Goal: Check status: Check status

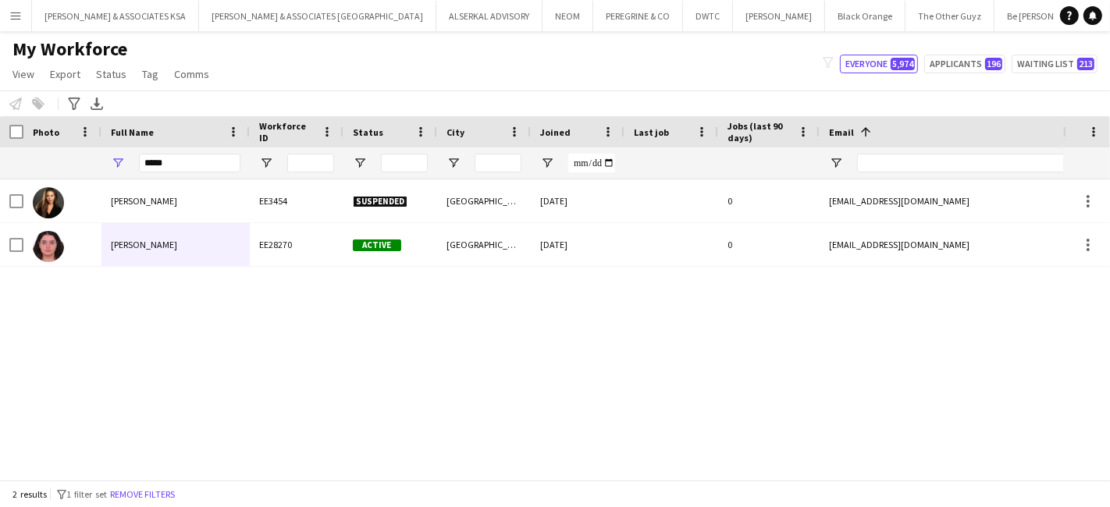
scroll to position [0, 307]
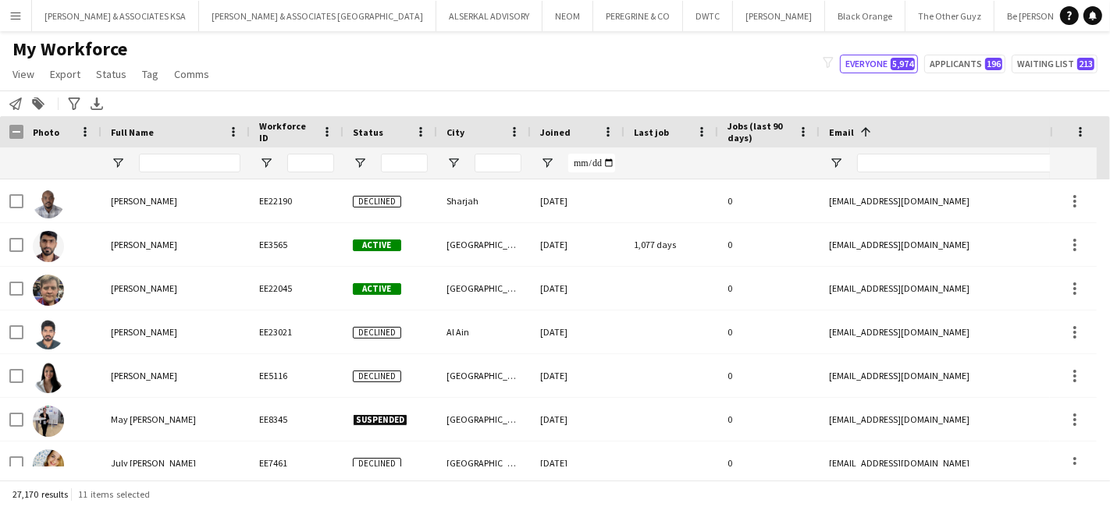
click at [15, 12] on app-icon "Menu" at bounding box center [15, 15] width 12 height 12
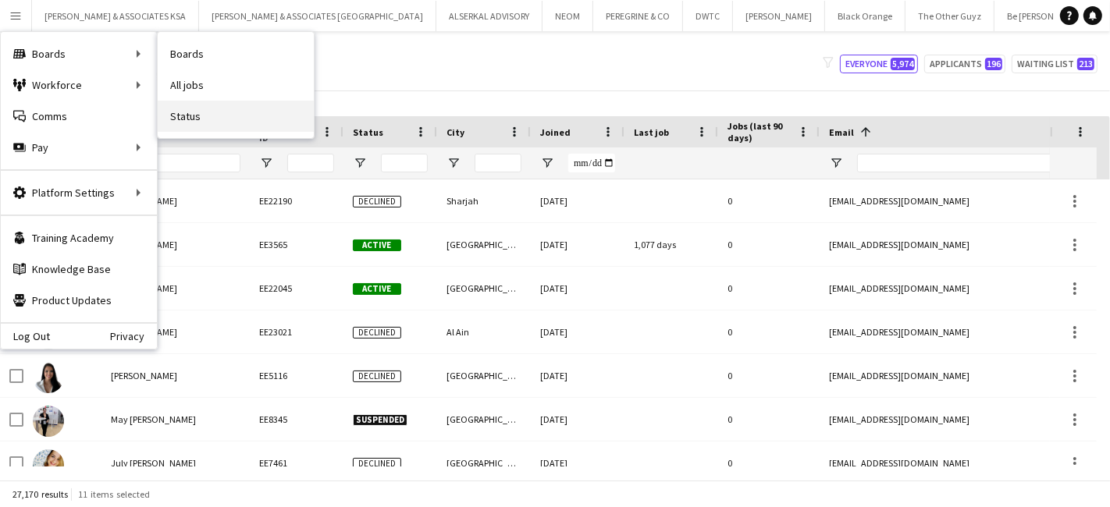
click at [179, 105] on link "Status" at bounding box center [236, 116] width 156 height 31
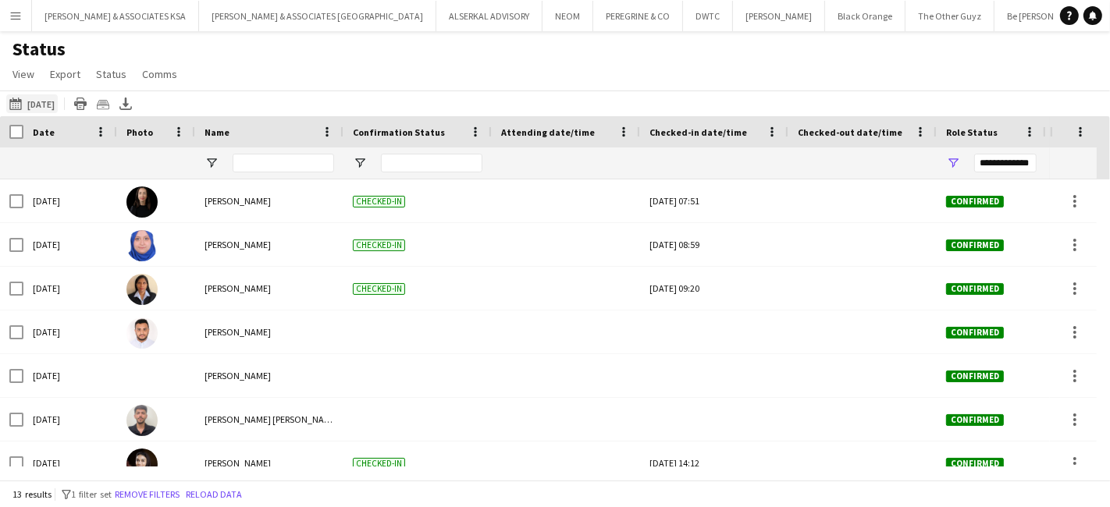
click at [37, 100] on button "[DATE] [DATE]" at bounding box center [31, 103] width 51 height 19
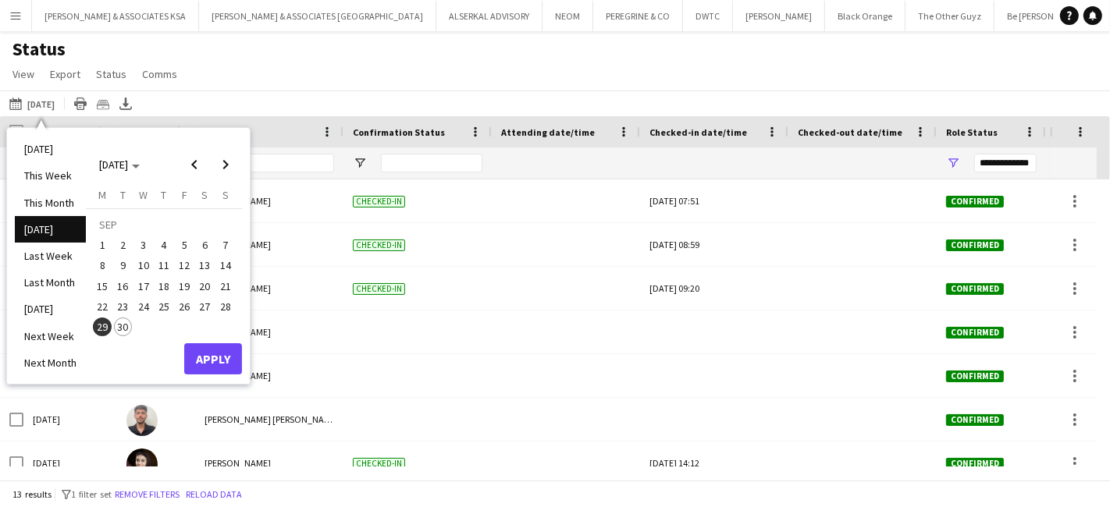
click at [422, 69] on div "Status View Views Default view New view Update view Delete view Edit name Custo…" at bounding box center [555, 63] width 1110 height 53
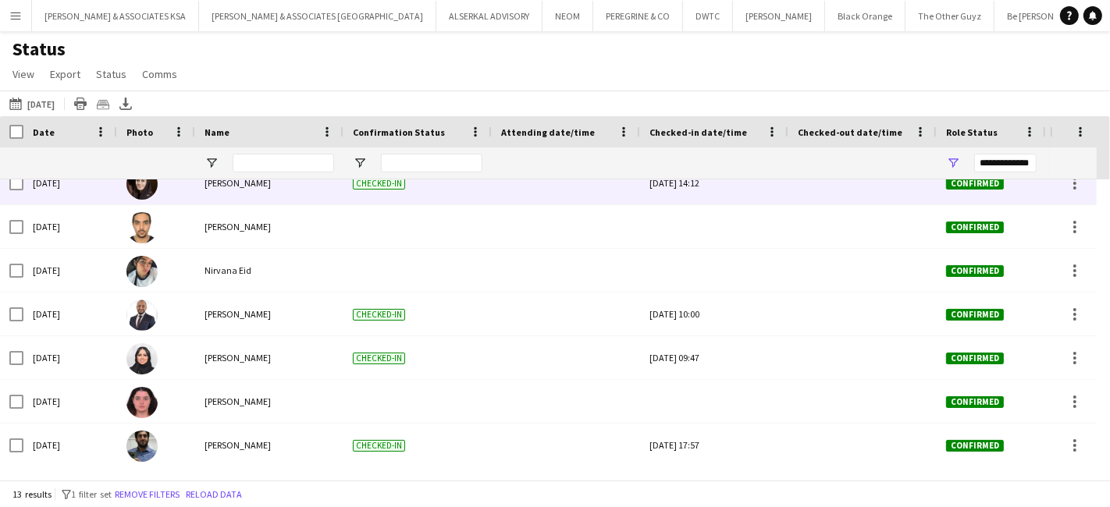
scroll to position [107, 0]
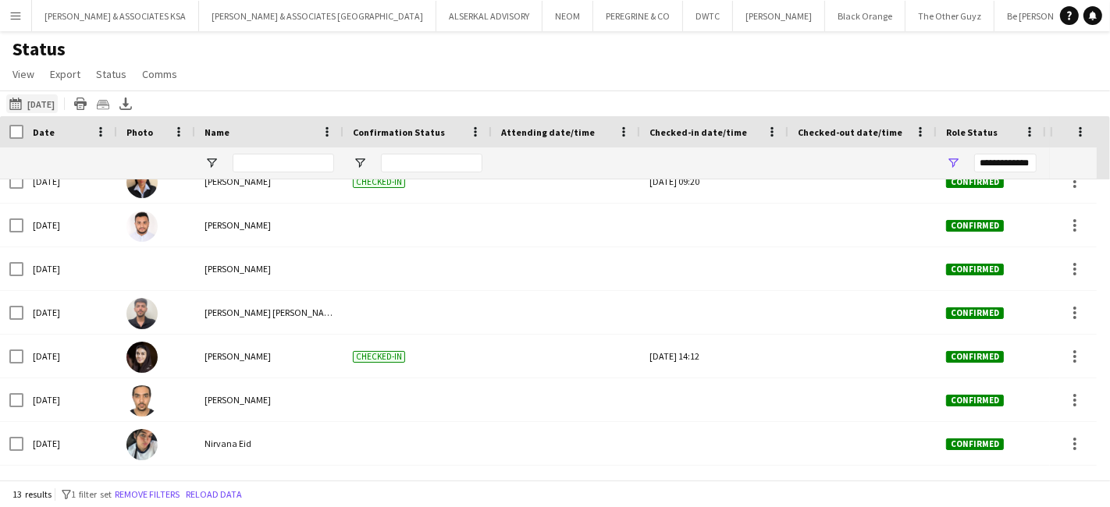
click at [38, 103] on button "[DATE] [DATE]" at bounding box center [31, 103] width 51 height 19
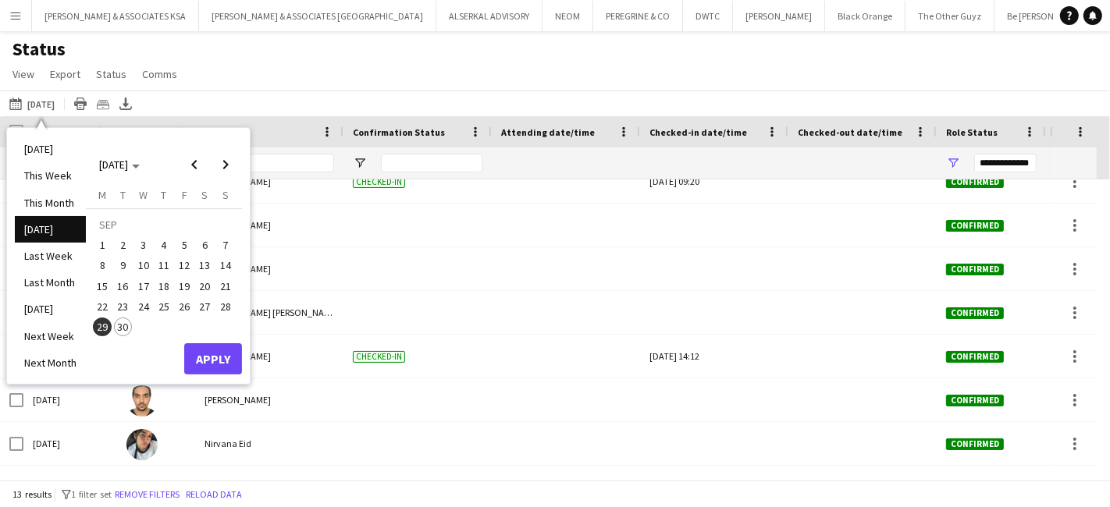
click at [117, 326] on span "30" at bounding box center [123, 327] width 19 height 19
click at [203, 356] on button "Apply" at bounding box center [213, 358] width 58 height 31
